Goal: Browse casually

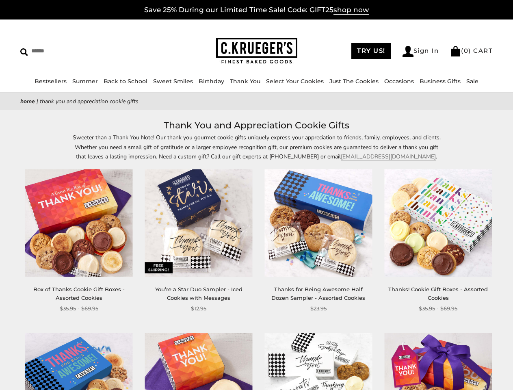
click at [256, 195] on div "**********" at bounding box center [312, 240] width 120 height 143
click at [74, 51] on input "Search" at bounding box center [74, 51] width 108 height 13
click at [396, 81] on link "Occasions" at bounding box center [399, 81] width 30 height 7
click at [256, 254] on div "**********" at bounding box center [312, 240] width 120 height 143
